Goal: Task Accomplishment & Management: Manage account settings

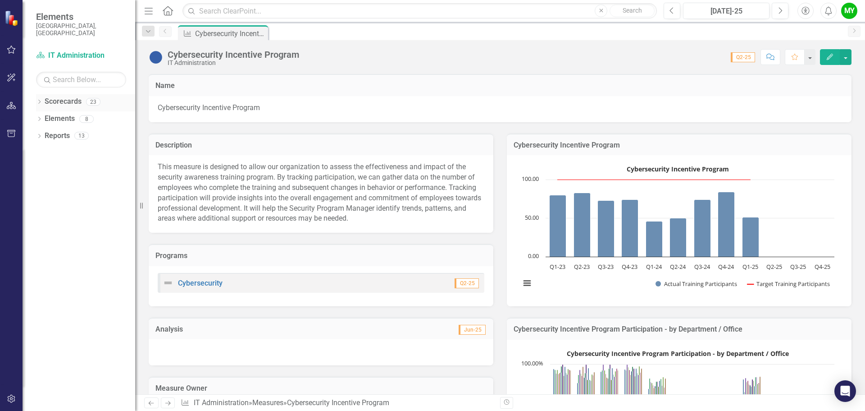
click at [59, 96] on link "Scorecards" at bounding box center [63, 101] width 37 height 10
click at [42, 100] on icon "Dropdown" at bounding box center [39, 102] width 6 height 5
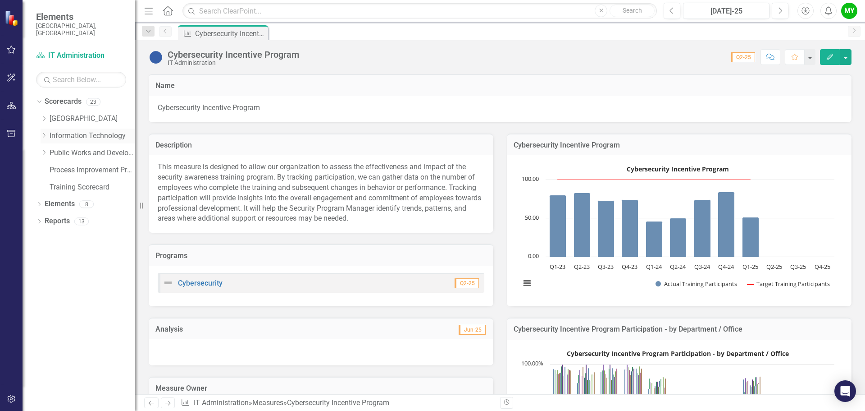
click at [71, 132] on link "Information Technology" at bounding box center [93, 136] width 86 height 10
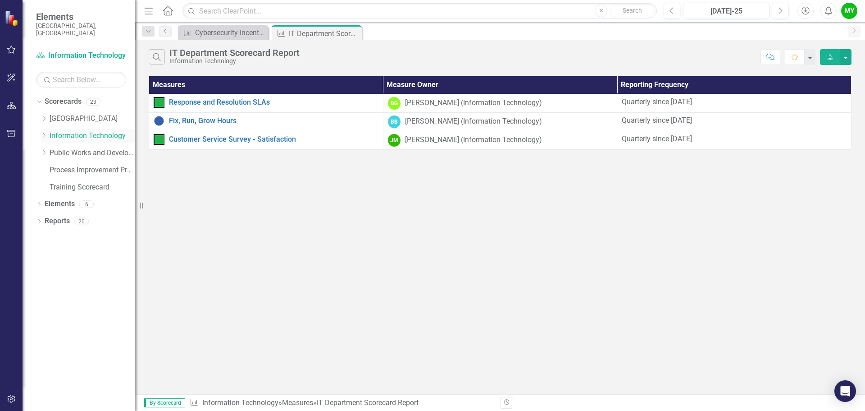
click at [47, 133] on icon "Dropdown" at bounding box center [44, 135] width 7 height 5
click at [76, 148] on link "IT Administration" at bounding box center [97, 153] width 77 height 10
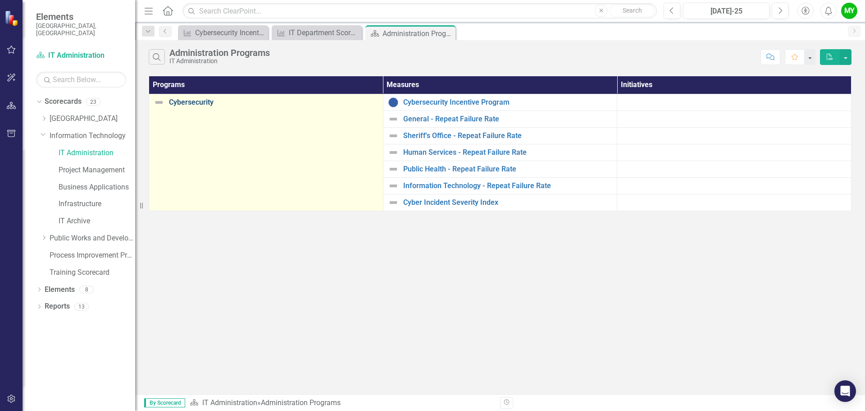
click at [201, 101] on link "Cybersecurity" at bounding box center [274, 102] width 210 height 8
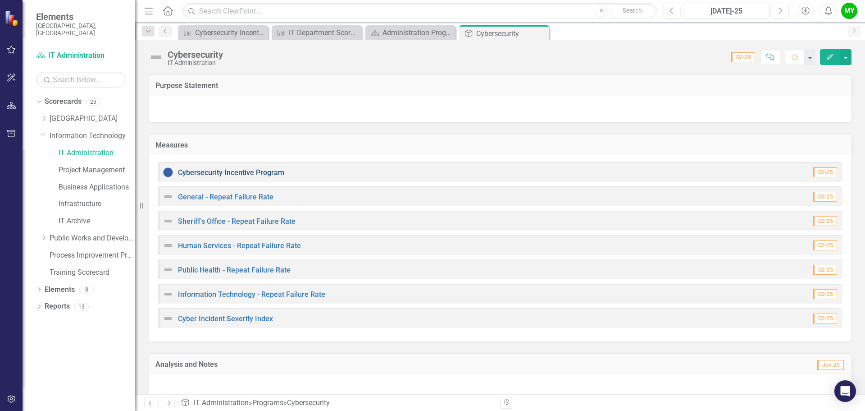
click at [243, 173] on link "Cybersecurity Incentive Program" at bounding box center [231, 172] width 106 height 9
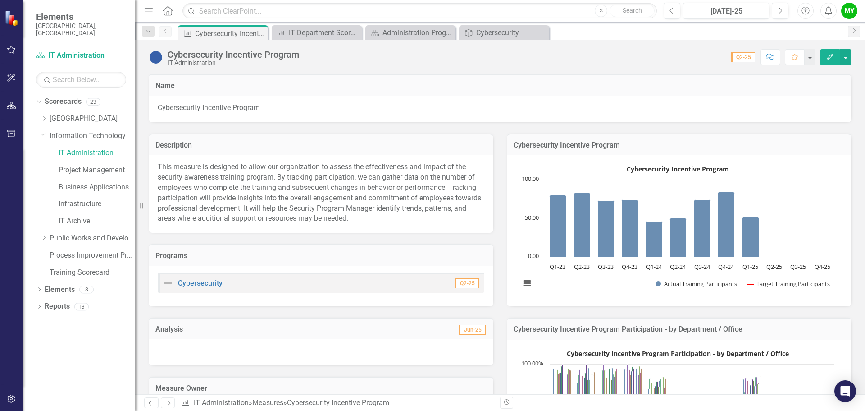
click at [829, 54] on icon "Edit" at bounding box center [830, 57] width 8 height 6
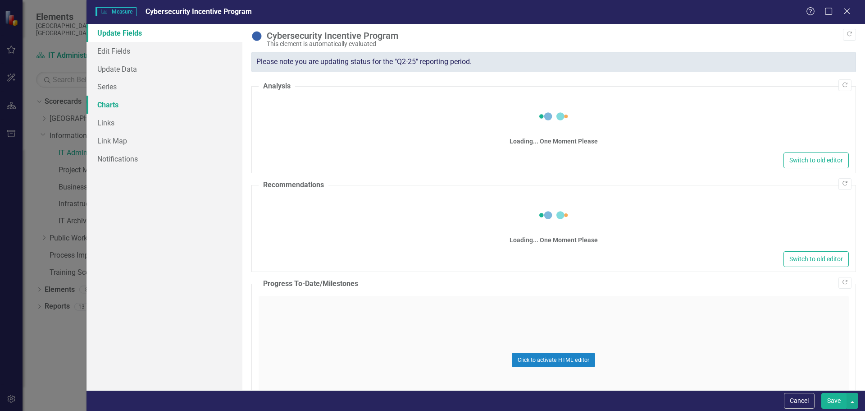
click at [119, 102] on link "Charts" at bounding box center [165, 105] width 156 height 18
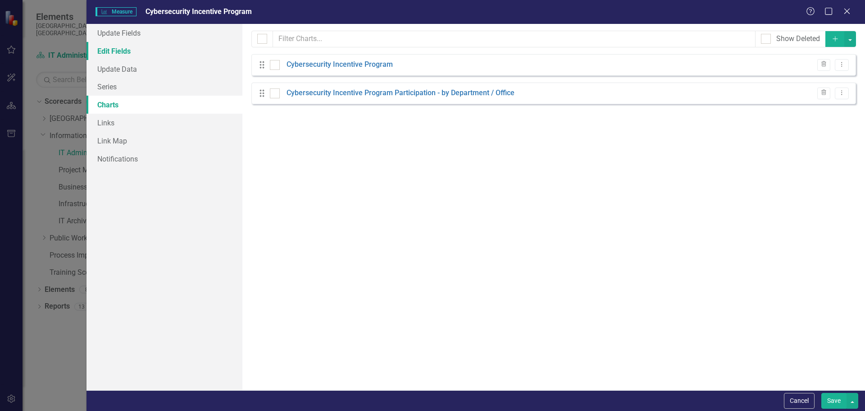
click at [105, 49] on link "Edit Fields" at bounding box center [165, 51] width 156 height 18
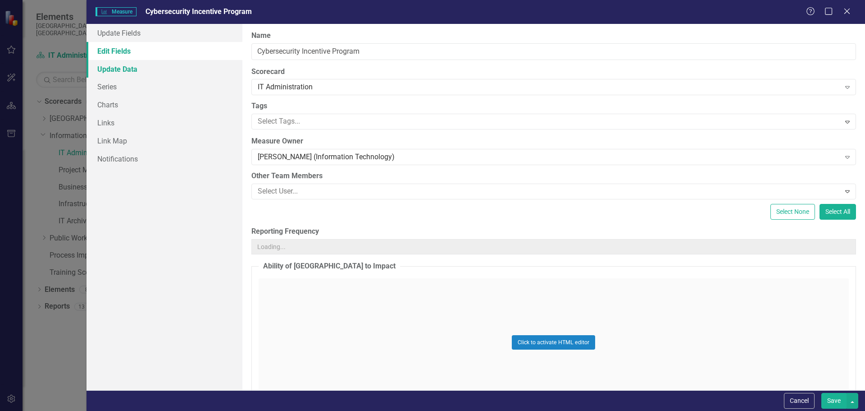
click at [107, 65] on link "Update Data" at bounding box center [165, 69] width 156 height 18
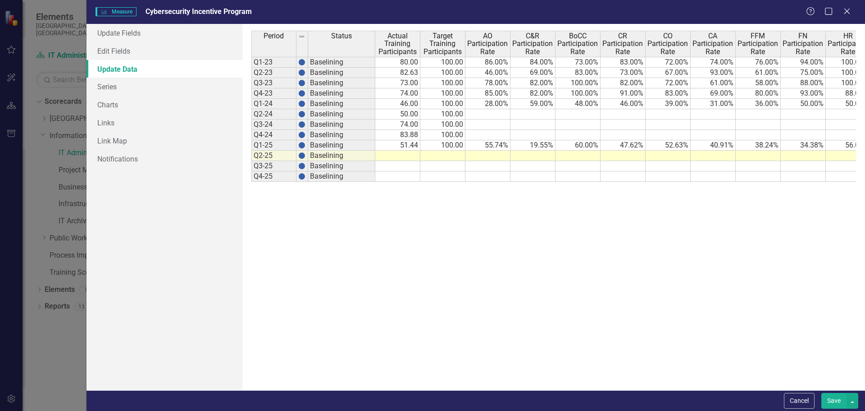
click at [446, 154] on td at bounding box center [443, 156] width 45 height 10
click at [440, 153] on td at bounding box center [443, 156] width 45 height 10
click at [400, 153] on td at bounding box center [397, 156] width 45 height 10
type textarea "64.7"
click at [441, 156] on td at bounding box center [443, 156] width 45 height 10
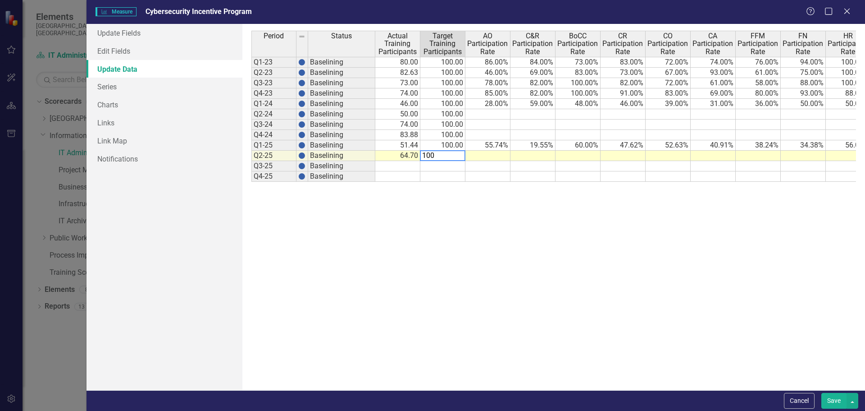
type textarea "100"
click at [480, 156] on td at bounding box center [488, 156] width 45 height 10
type textarea "72.1"
click at [529, 158] on td at bounding box center [533, 156] width 45 height 10
click at [526, 153] on td at bounding box center [533, 156] width 45 height 10
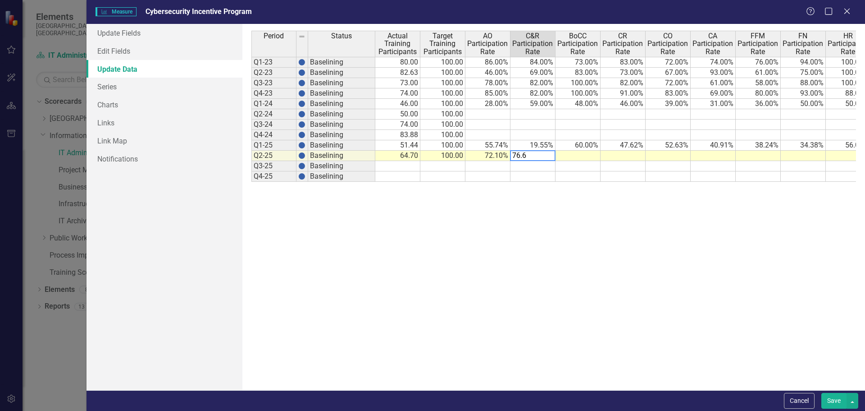
type textarea "76.6"
click at [583, 156] on td at bounding box center [578, 156] width 45 height 10
type textarea "100"
click at [622, 156] on td at bounding box center [623, 156] width 45 height 10
type textarea "92.5"
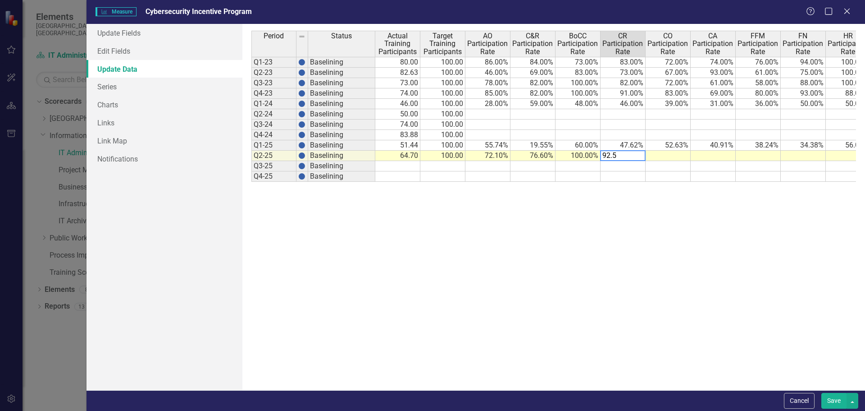
click at [668, 155] on td at bounding box center [668, 156] width 45 height 10
type textarea "82.4"
click at [718, 156] on td at bounding box center [713, 156] width 45 height 10
click at [703, 153] on td at bounding box center [713, 156] width 45 height 10
type textarea "77.3"
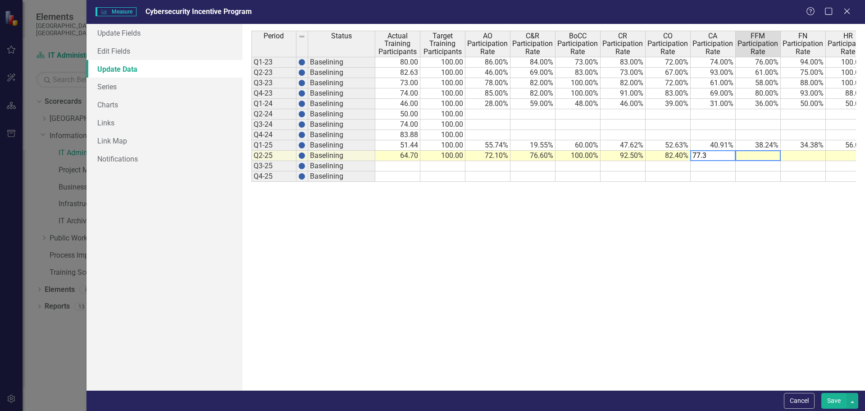
click at [761, 158] on td at bounding box center [758, 156] width 45 height 10
type textarea "44.2"
click at [786, 156] on td at bounding box center [803, 156] width 45 height 10
type textarea "49.0"
click at [252, 160] on div "Period Status Actual Training Participants Target Training Participants AO Part…" at bounding box center [252, 106] width 0 height 151
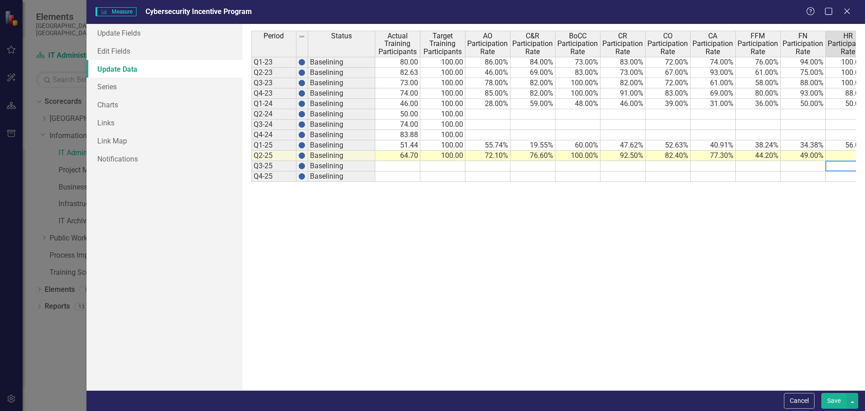
click at [846, 158] on td at bounding box center [848, 156] width 45 height 10
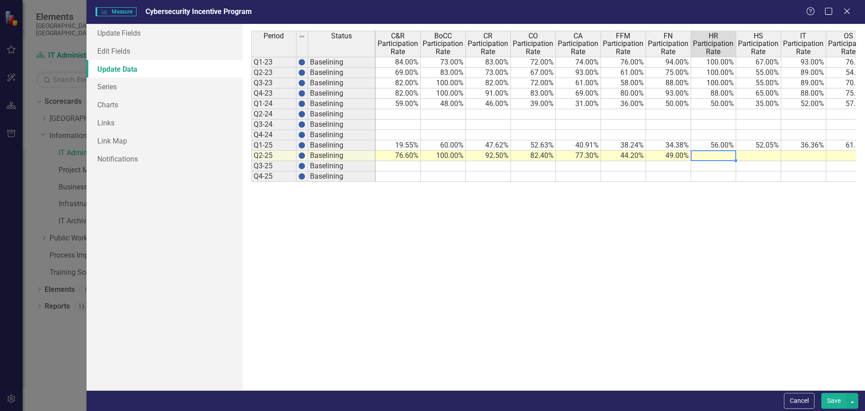
click at [622, 155] on td "44.20%" at bounding box center [623, 156] width 45 height 10
click at [662, 157] on td "49.00%" at bounding box center [668, 156] width 45 height 10
click at [584, 156] on td "77.30%" at bounding box center [578, 156] width 45 height 10
click at [673, 155] on td "87.50%" at bounding box center [668, 156] width 45 height 10
click at [724, 156] on td at bounding box center [713, 156] width 45 height 10
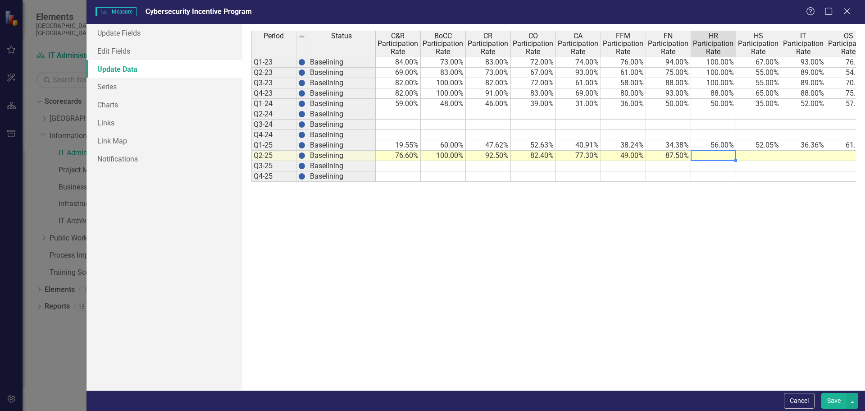
click at [703, 154] on td at bounding box center [713, 156] width 45 height 10
type textarea "60.9"
click at [117, 160] on div "Period Status Actual Training Participants Target Training Participants AO Part…" at bounding box center [117, 106] width 0 height 151
type textarea "80.1"
click at [809, 156] on td at bounding box center [804, 156] width 45 height 10
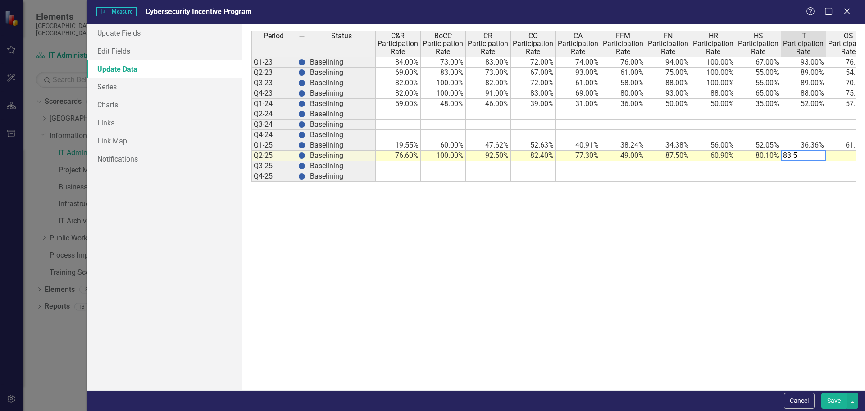
type textarea "83.5"
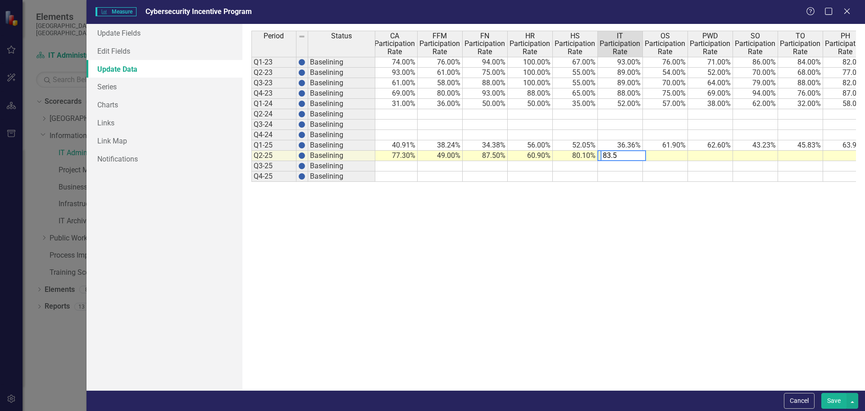
scroll to position [0, 319]
click at [682, 157] on td at bounding box center [665, 156] width 45 height 10
click at [666, 157] on td at bounding box center [665, 156] width 45 height 10
type textarea "84.4"
click at [719, 156] on td at bounding box center [710, 156] width 45 height 10
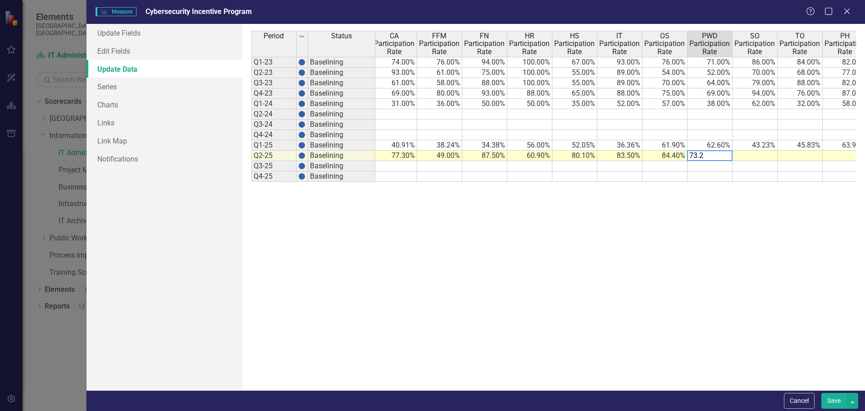
type textarea "73.2"
click at [741, 158] on td at bounding box center [755, 156] width 45 height 10
type textarea "58.2"
click at [796, 154] on td at bounding box center [800, 156] width 45 height 10
type textarea "69.6"
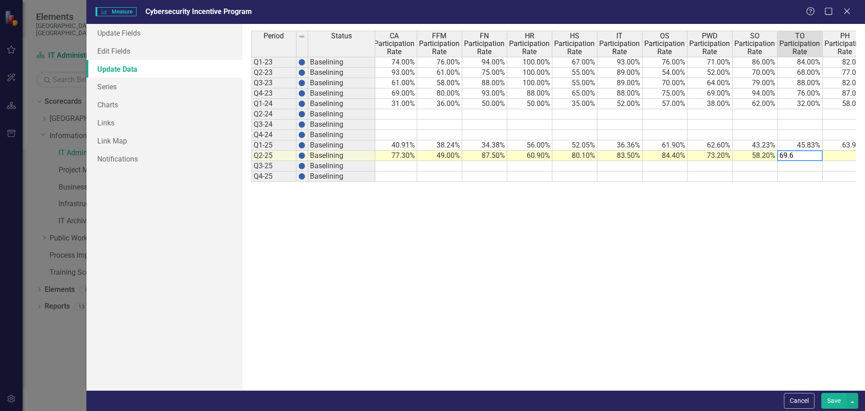
click at [850, 162] on td at bounding box center [845, 166] width 45 height 10
click at [847, 156] on td at bounding box center [845, 156] width 45 height 10
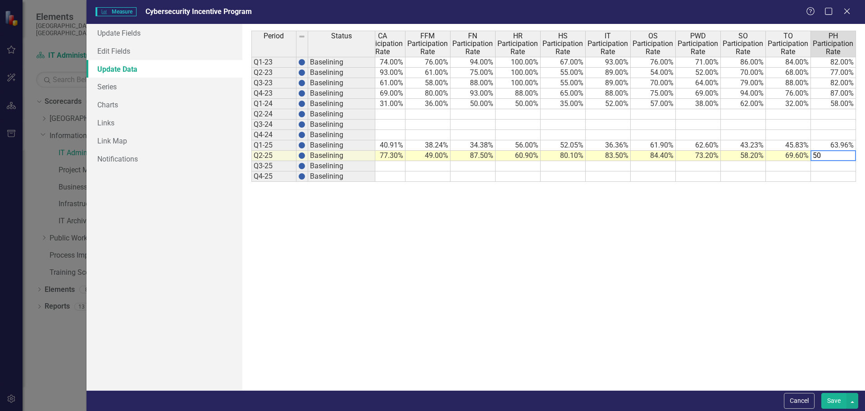
type textarea "50"
click at [782, 243] on div "Period Status Actual Training Participants Target Training Participants AO Part…" at bounding box center [554, 207] width 605 height 352
click at [833, 399] on button "Save" at bounding box center [834, 401] width 25 height 16
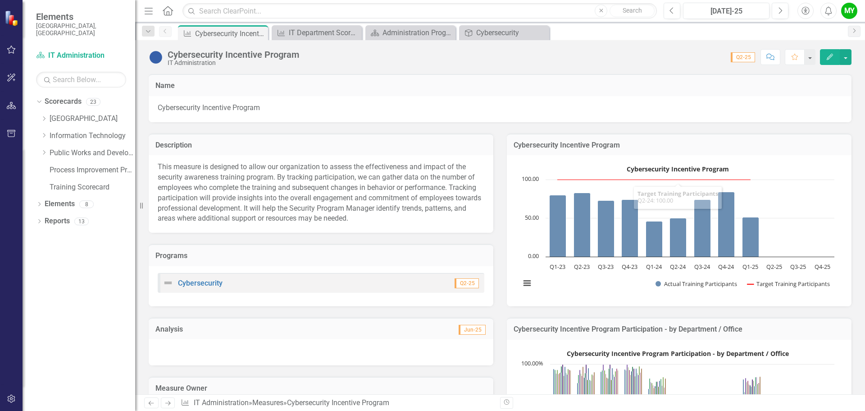
click at [829, 52] on button "Edit" at bounding box center [830, 57] width 20 height 16
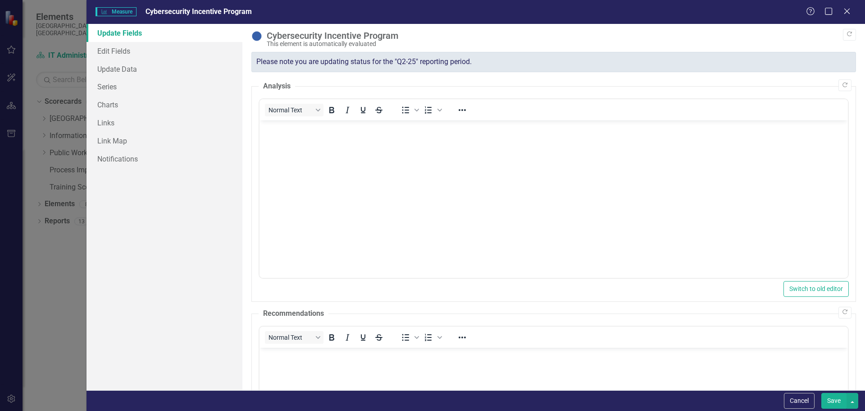
scroll to position [0, 0]
click at [120, 70] on link "Update Data" at bounding box center [165, 69] width 156 height 18
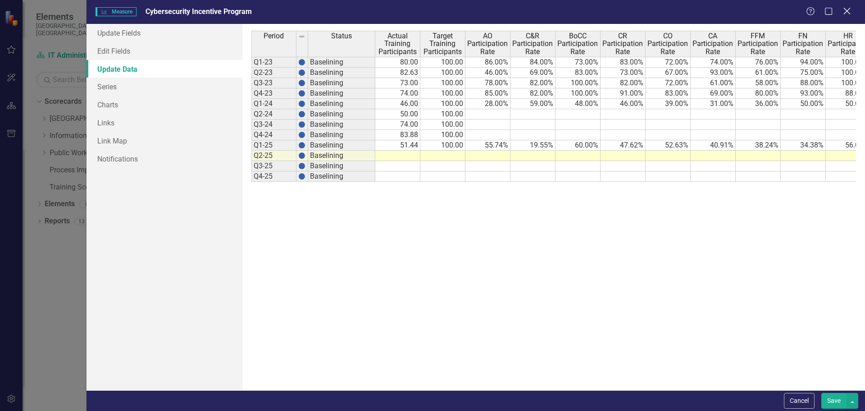
click at [848, 9] on icon "Close" at bounding box center [847, 11] width 11 height 9
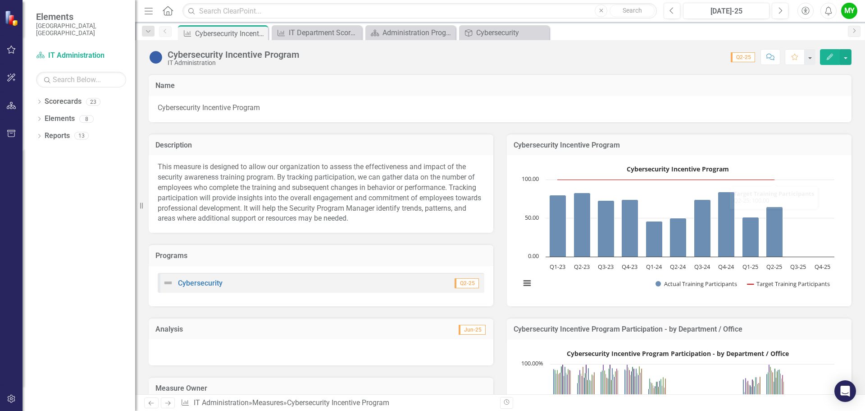
click at [824, 56] on button "Edit" at bounding box center [830, 57] width 20 height 16
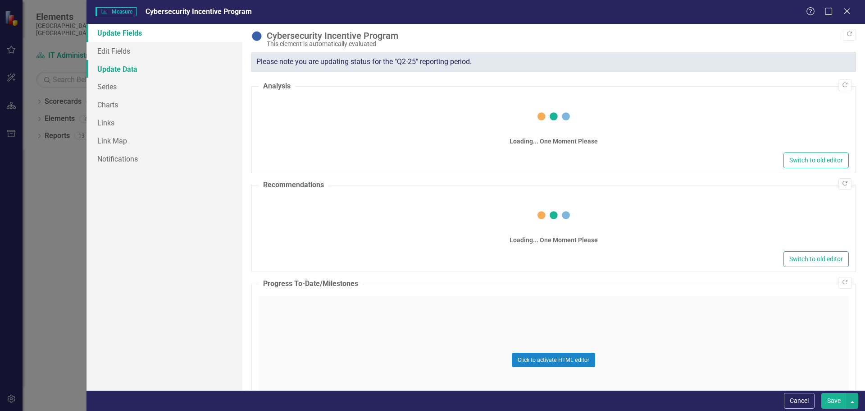
click at [112, 74] on link "Update Data" at bounding box center [165, 69] width 156 height 18
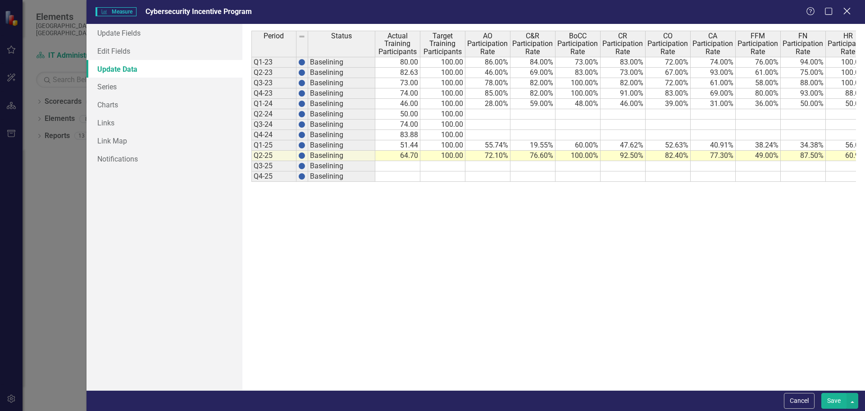
click at [846, 8] on icon "Close" at bounding box center [847, 11] width 11 height 9
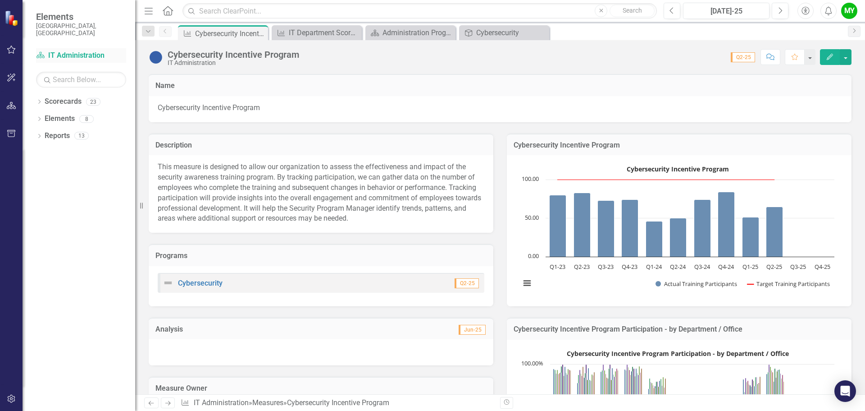
click at [65, 50] on link "Scorecard IT Administration" at bounding box center [81, 55] width 90 height 10
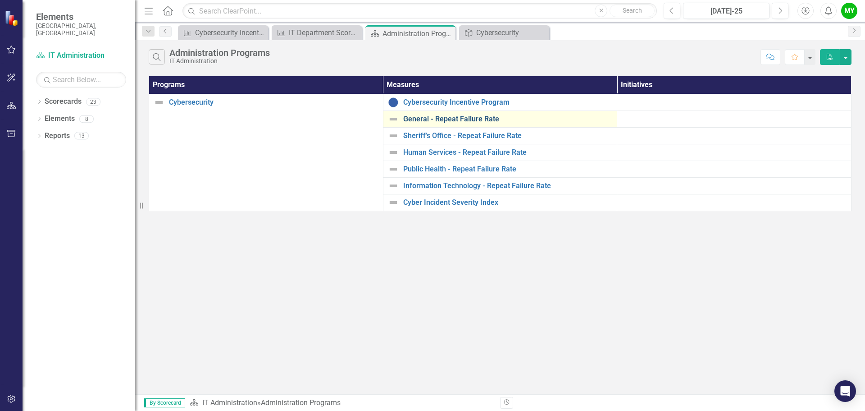
click at [441, 115] on link "General - Repeat Failure Rate" at bounding box center [508, 119] width 210 height 8
